Goal: Task Accomplishment & Management: Manage account settings

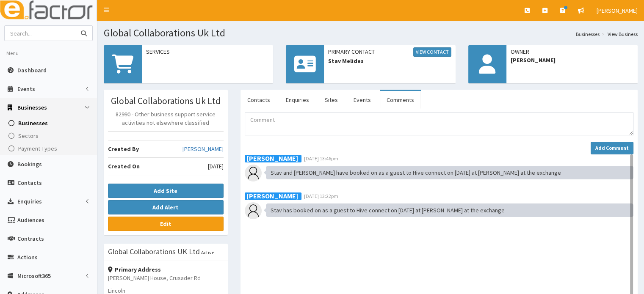
click at [58, 31] on input "text" at bounding box center [40, 33] width 71 height 15
type input "[PERSON_NAME]"
click at [75, 26] on button "submit" at bounding box center [83, 33] width 17 height 15
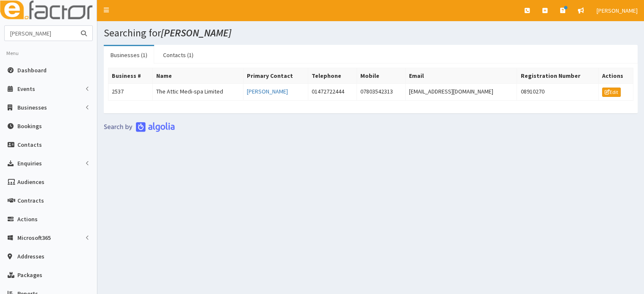
click at [20, 35] on input "amanda bawldwin" at bounding box center [40, 33] width 71 height 15
drag, startPoint x: 56, startPoint y: 30, endPoint x: 0, endPoint y: 18, distance: 57.2
click at [0, 18] on div "E Toggle navigation Quick Create Create Business Create Booking Create Contact" at bounding box center [322, 188] width 644 height 376
type input "amanda"
click at [75, 26] on button "submit" at bounding box center [83, 33] width 17 height 15
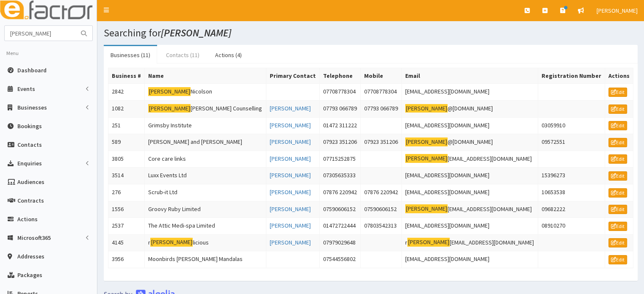
click at [184, 54] on link "Contacts (11)" at bounding box center [182, 55] width 47 height 18
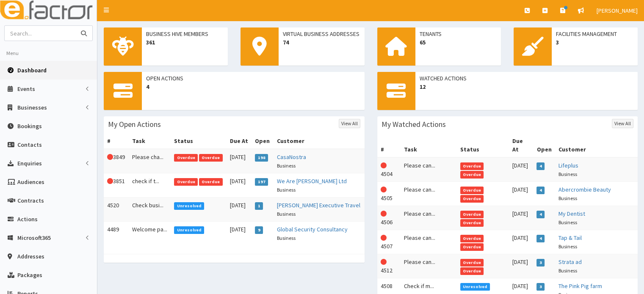
click at [54, 37] on input "text" at bounding box center [40, 33] width 71 height 15
type input "[PERSON_NAME] exective"
click at [75, 26] on button "submit" at bounding box center [83, 33] width 17 height 15
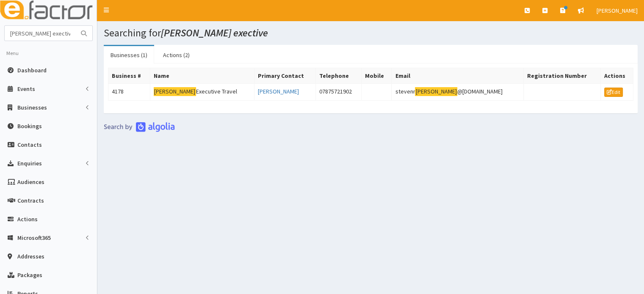
click at [166, 88] on mark "[PERSON_NAME]" at bounding box center [175, 91] width 42 height 9
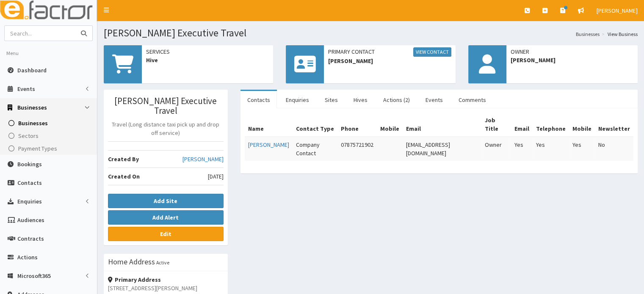
click at [37, 30] on input "text" at bounding box center [40, 33] width 71 height 15
type input "[PERSON_NAME]"
click at [75, 26] on button "submit" at bounding box center [83, 33] width 17 height 15
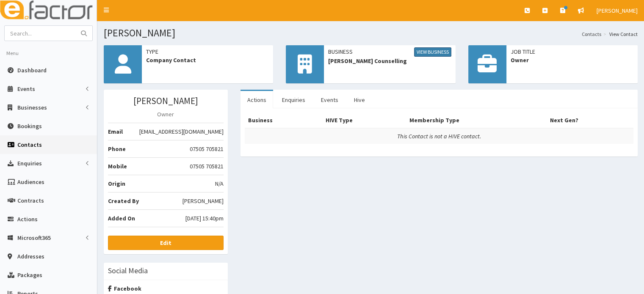
click at [423, 53] on link "View Business" at bounding box center [432, 51] width 37 height 9
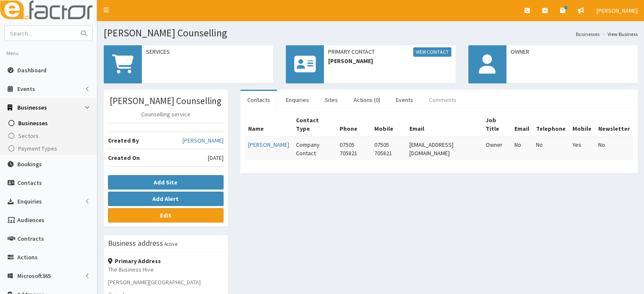
click at [438, 102] on link "Comments" at bounding box center [442, 100] width 41 height 18
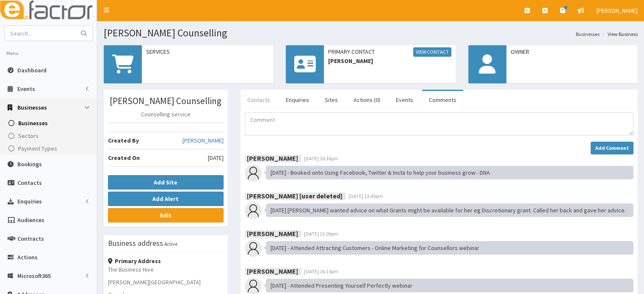
click at [249, 101] on link "Contacts" at bounding box center [259, 100] width 36 height 18
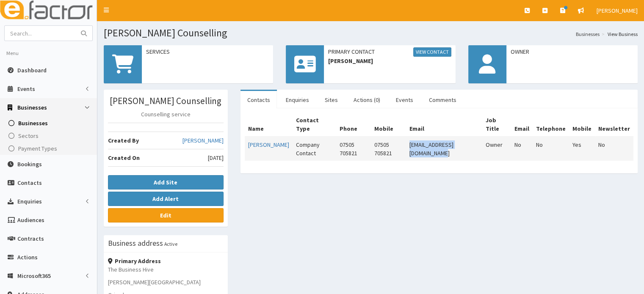
drag, startPoint x: 488, startPoint y: 144, endPoint x: 398, endPoint y: 146, distance: 89.8
click at [406, 146] on td "[EMAIL_ADDRESS][DOMAIN_NAME]" at bounding box center [444, 149] width 76 height 24
copy td "[EMAIL_ADDRESS][DOMAIN_NAME]"
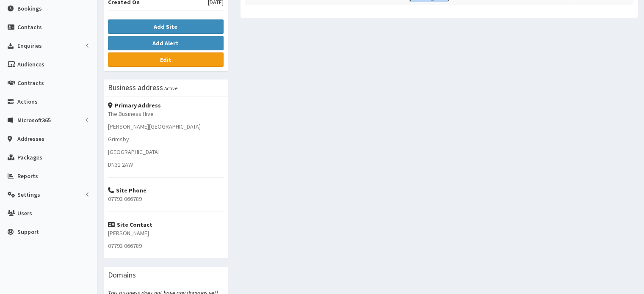
scroll to position [158, 0]
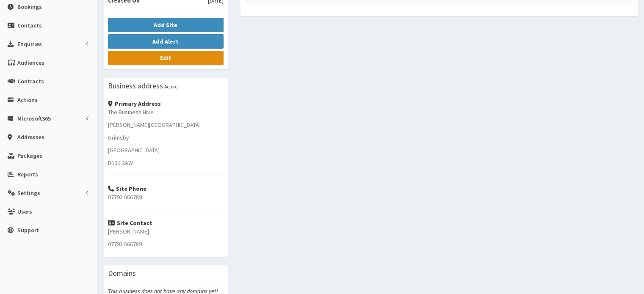
click at [178, 65] on link "Edit" at bounding box center [166, 58] width 116 height 14
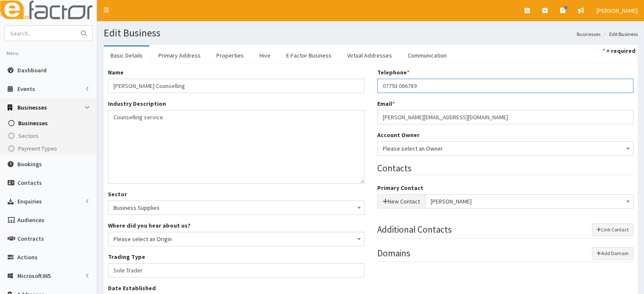
drag, startPoint x: 402, startPoint y: 88, endPoint x: 359, endPoint y: 89, distance: 43.6
click at [359, 89] on div "Name * Amanda Woodhouse Counselling Industry Description * Counselling service …" at bounding box center [371, 238] width 538 height 341
drag, startPoint x: 436, startPoint y: 84, endPoint x: 342, endPoint y: 90, distance: 94.2
click at [342, 90] on div "Name * Amanda Woodhouse Counselling Industry Description * Counselling service …" at bounding box center [371, 238] width 538 height 341
type input "07505705821"
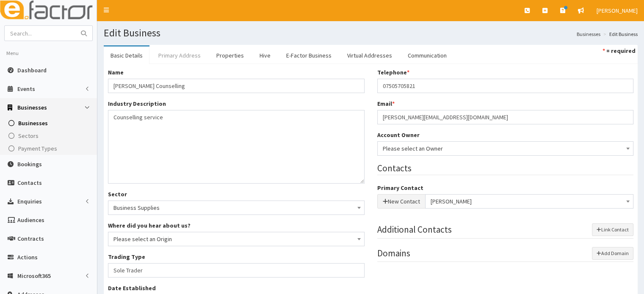
click at [161, 53] on link "Primary Address" at bounding box center [180, 56] width 56 height 18
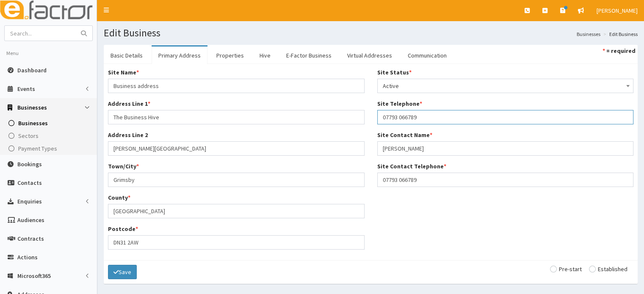
drag, startPoint x: 371, startPoint y: 131, endPoint x: 346, endPoint y: 131, distance: 24.6
click at [346, 131] on div "Site Name * Business address Address Line 1 * The Business Hive Address Line 2 …" at bounding box center [371, 162] width 538 height 188
paste input "505705821"
type input "07505705821"
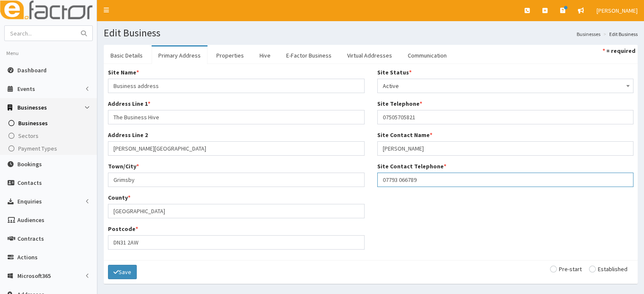
drag, startPoint x: 430, startPoint y: 175, endPoint x: 313, endPoint y: 185, distance: 118.1
click at [313, 185] on div "Site Name * Business address Address Line 1 * The Business Hive Address Line 2 …" at bounding box center [371, 162] width 538 height 188
paste input "505705821"
type input "07505705821"
click at [605, 271] on input "radio" at bounding box center [608, 269] width 39 height 6
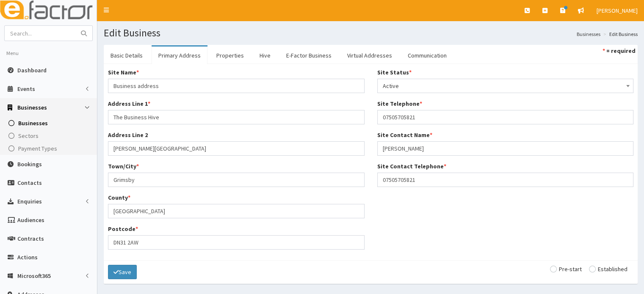
radio input "true"
click at [113, 272] on icon "submit" at bounding box center [115, 272] width 5 height 6
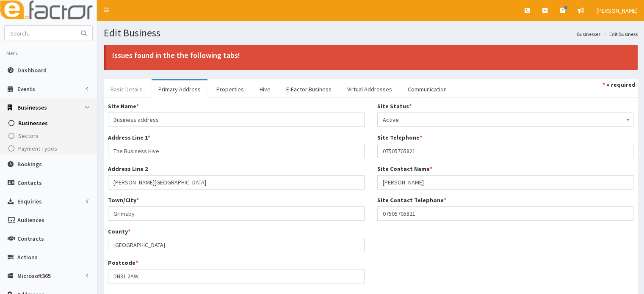
click at [128, 91] on link "Basic Details" at bounding box center [127, 89] width 46 height 18
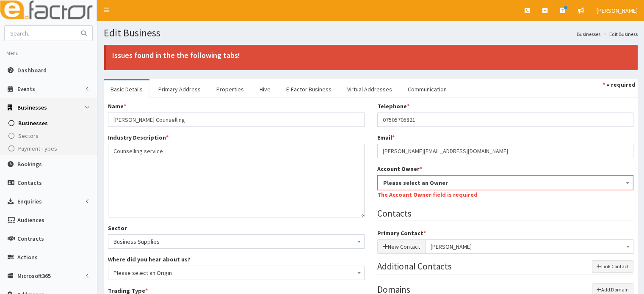
click at [429, 186] on span "Please select an Owner" at bounding box center [505, 183] width 245 height 12
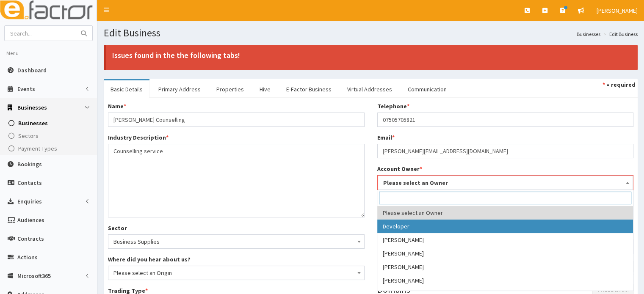
select select "1"
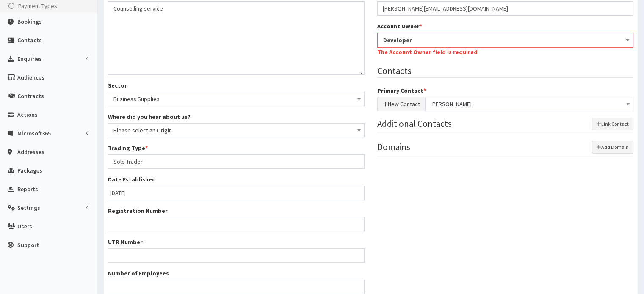
scroll to position [213, 0]
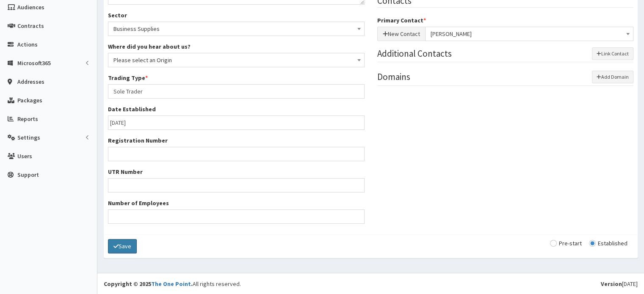
click at [132, 249] on button "Save" at bounding box center [122, 246] width 29 height 14
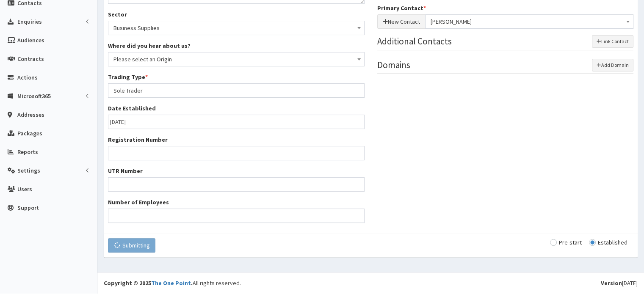
scroll to position [179, 0]
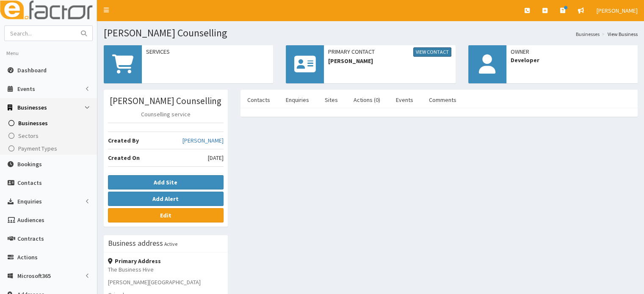
click at [423, 50] on link "View Contact" at bounding box center [432, 51] width 38 height 9
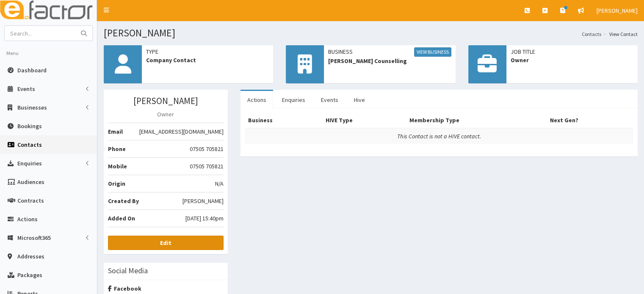
click at [209, 238] on link "Edit" at bounding box center [166, 243] width 116 height 14
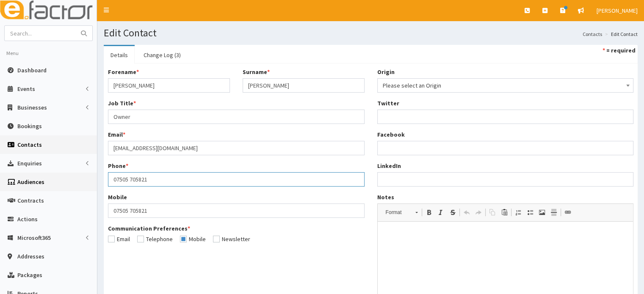
drag, startPoint x: 164, startPoint y: 176, endPoint x: 95, endPoint y: 180, distance: 69.6
click at [95, 180] on div "E Toggle navigation Quick Create Create Business Create Booking Create Contact" at bounding box center [322, 194] width 644 height 389
paste input "text"
type input "07505705821"
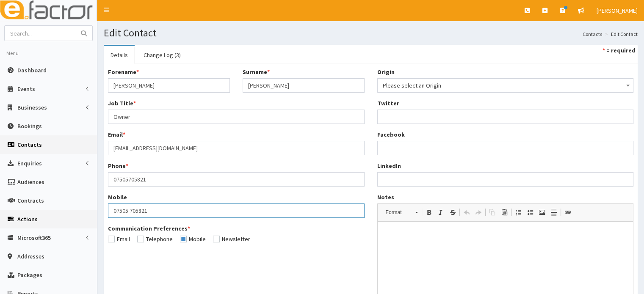
drag, startPoint x: 154, startPoint y: 210, endPoint x: 40, endPoint y: 213, distance: 114.4
click at [40, 213] on div "E Toggle navigation Quick Create Create Business Create Booking Create Contact" at bounding box center [322, 194] width 644 height 389
paste input "text"
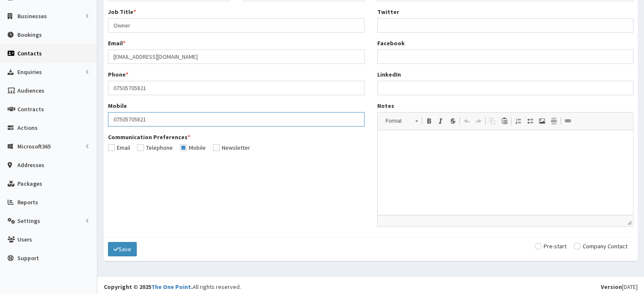
scroll to position [92, 0]
type input "07505705821"
click at [591, 247] on input "radio" at bounding box center [601, 246] width 54 height 6
radio input "true"
click at [128, 245] on button "Save" at bounding box center [122, 249] width 29 height 14
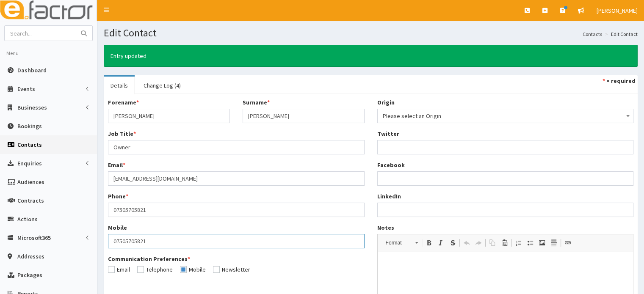
drag, startPoint x: 158, startPoint y: 237, endPoint x: 134, endPoint y: 238, distance: 24.6
click at [134, 238] on input "07505705821" at bounding box center [236, 241] width 257 height 14
click at [156, 240] on input "07505705821" at bounding box center [236, 241] width 257 height 14
click at [29, 34] on input "text" at bounding box center [40, 33] width 71 height 15
click at [11, 33] on input "[PERSON_NAME]" at bounding box center [40, 33] width 71 height 15
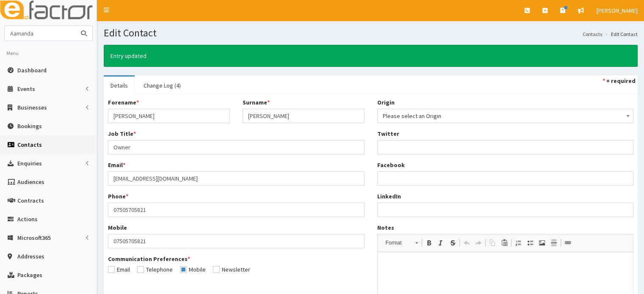
click at [57, 32] on input "Aamanda" at bounding box center [40, 33] width 71 height 15
type input "[PERSON_NAME]"
click at [75, 26] on button "submit" at bounding box center [83, 33] width 17 height 15
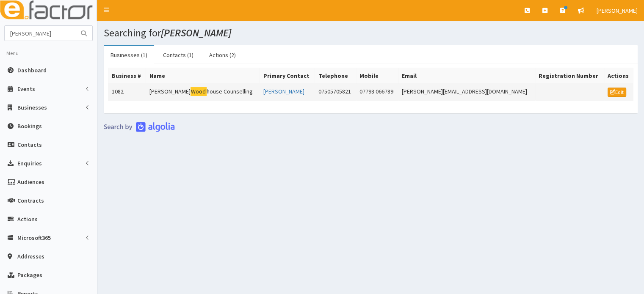
click at [191, 91] on mark "Wood" at bounding box center [199, 91] width 16 height 9
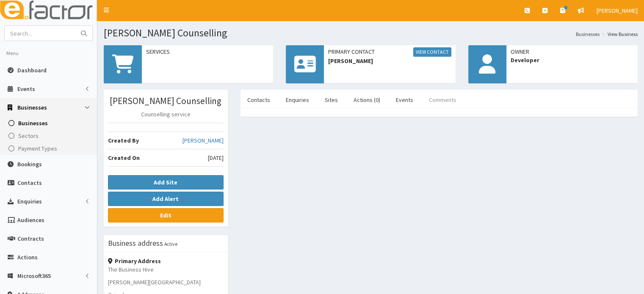
click at [427, 107] on link "Comments" at bounding box center [442, 100] width 41 height 18
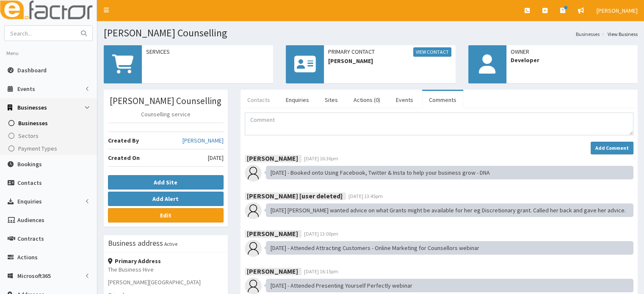
click at [253, 102] on link "Contacts" at bounding box center [259, 100] width 36 height 18
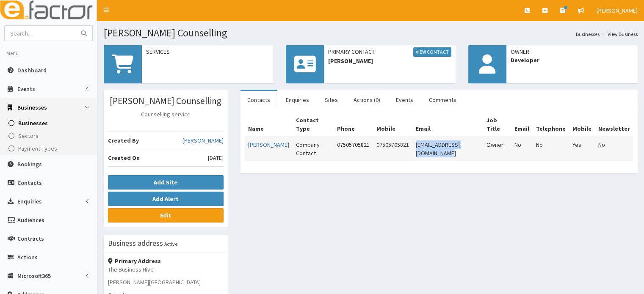
drag, startPoint x: 491, startPoint y: 145, endPoint x: 404, endPoint y: 149, distance: 87.3
click at [412, 149] on td "[EMAIL_ADDRESS][DOMAIN_NAME]" at bounding box center [447, 149] width 71 height 24
copy td "[EMAIL_ADDRESS][DOMAIN_NAME]"
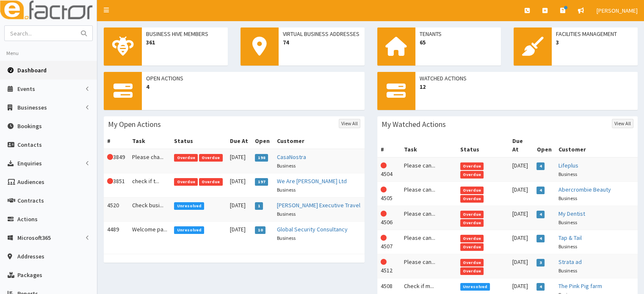
click at [52, 42] on section "Menu Dashboard Events Events Campaigns Sectors" at bounding box center [48, 194] width 97 height 338
click at [47, 40] on input "text" at bounding box center [40, 33] width 71 height 15
type input "[PERSON_NAME]"
click at [75, 26] on button "submit" at bounding box center [83, 33] width 17 height 15
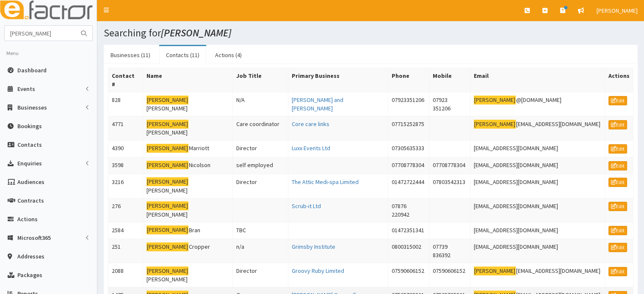
click at [170, 291] on mark "[PERSON_NAME]" at bounding box center [168, 295] width 42 height 9
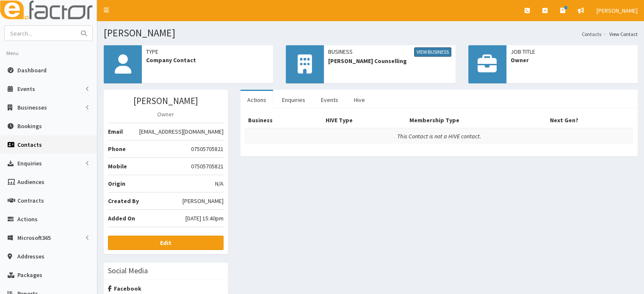
click at [436, 54] on link "View Business" at bounding box center [432, 51] width 37 height 9
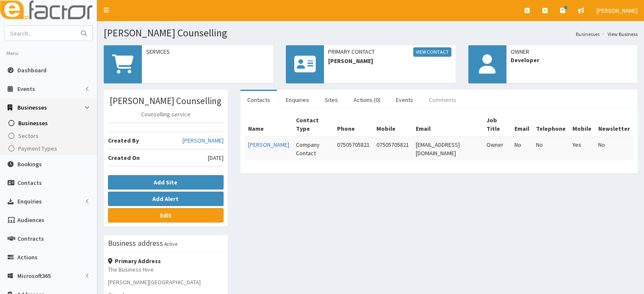
click at [445, 91] on link "Comments" at bounding box center [442, 100] width 41 height 18
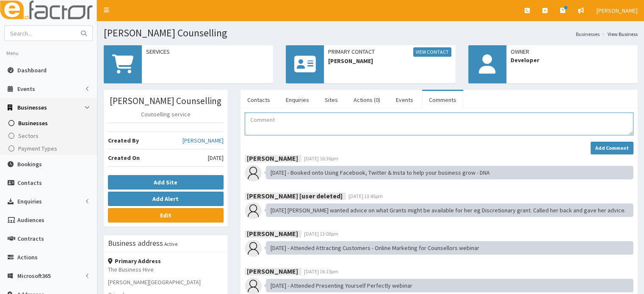
click at [324, 123] on textarea "Comment" at bounding box center [439, 124] width 389 height 23
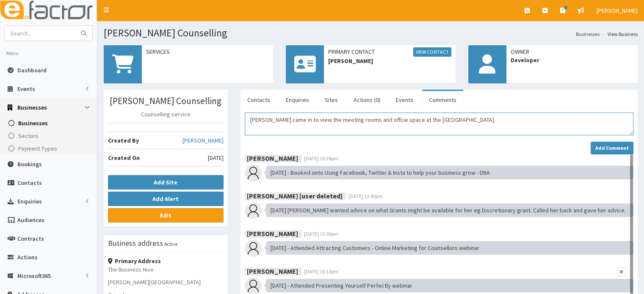
type textarea "[PERSON_NAME] came in to view the meeting rooms and offcie space at the [GEOGRA…"
